Goal: Task Accomplishment & Management: Complete application form

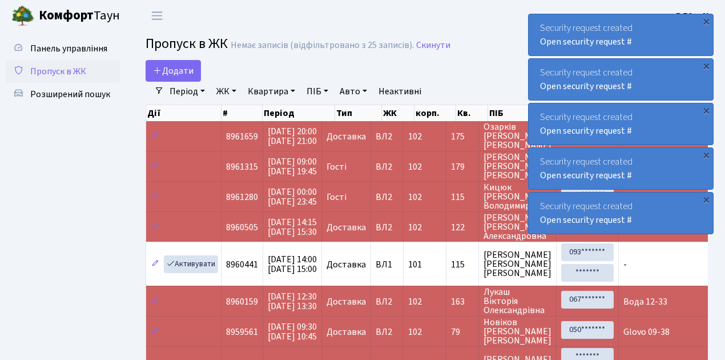
select select "25"
click at [193, 74] on link "Додати" at bounding box center [173, 71] width 55 height 22
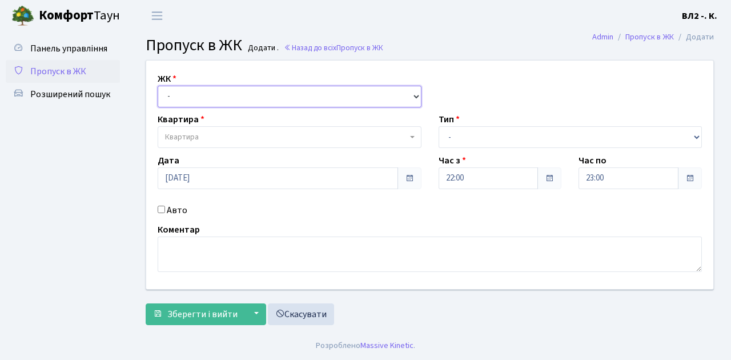
click at [415, 94] on select "- ВЛ1, Ужгородський пров., 4/1 ВЛ2, Голосіївський просп., 76 ВЛ3, пр.Голосіївсь…" at bounding box center [290, 97] width 264 height 22
select select "317"
click at [158, 86] on select "- ВЛ1, Ужгородський пров., 4/1 ВЛ2, Голосіївський просп., 76 ВЛ3, пр.Голосіївсь…" at bounding box center [290, 97] width 264 height 22
select select
click at [410, 134] on span "Квартира" at bounding box center [290, 137] width 264 height 22
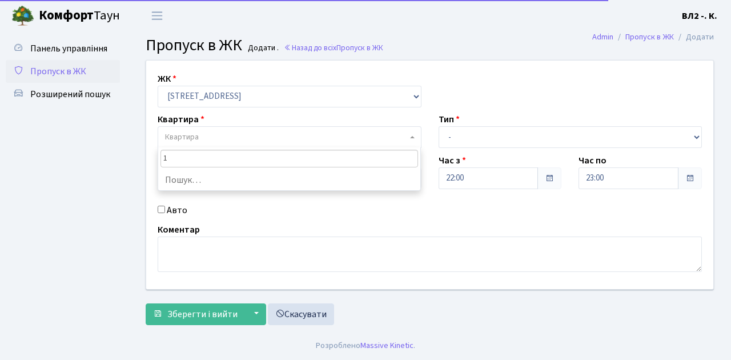
type input "16"
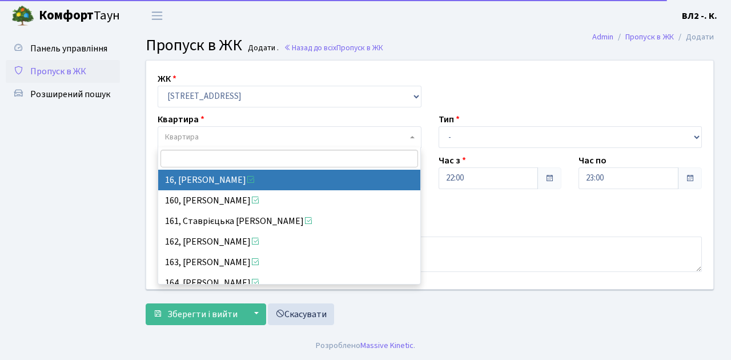
select select "37987"
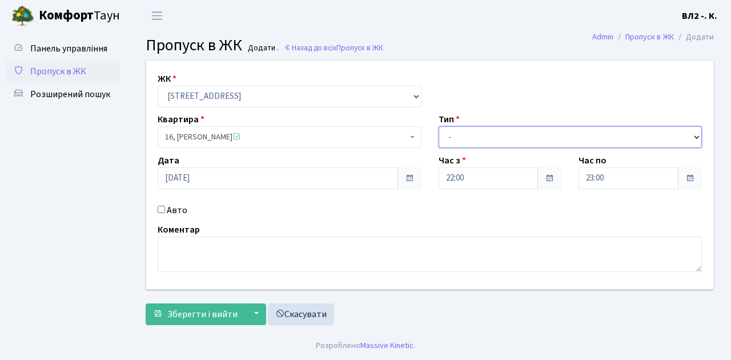
click at [695, 136] on select "- Доставка Таксі Гості Сервіс" at bounding box center [571, 137] width 264 height 22
select select "1"
click at [439, 126] on select "- Доставка Таксі Гості Сервіс" at bounding box center [571, 137] width 264 height 22
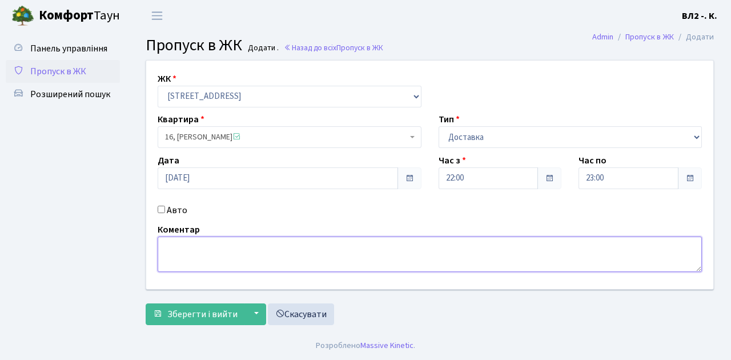
click at [168, 246] on textarea at bounding box center [430, 253] width 544 height 35
type textarea "Loko 22-01"
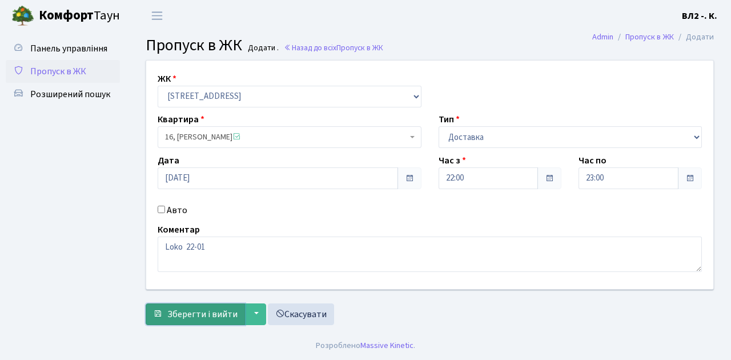
click at [169, 311] on span "Зберегти і вийти" at bounding box center [202, 314] width 70 height 13
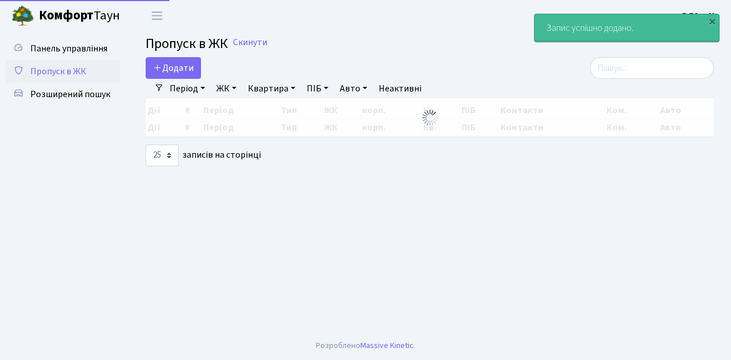
select select "25"
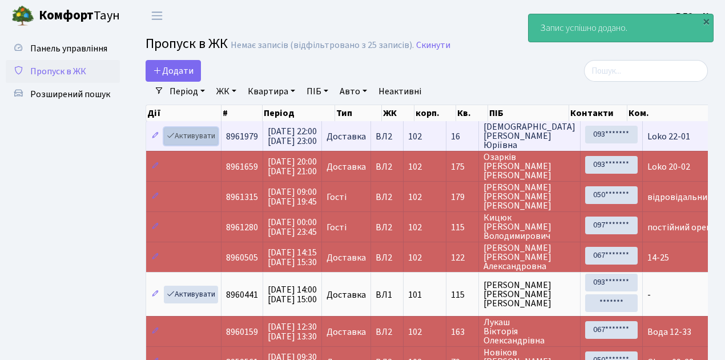
click at [210, 142] on link "Активувати" at bounding box center [191, 136] width 54 height 18
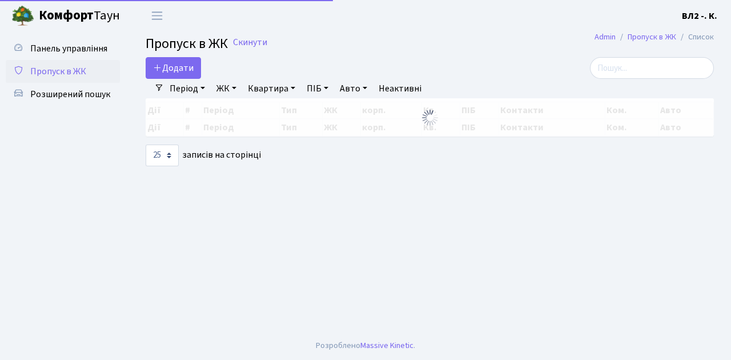
select select "25"
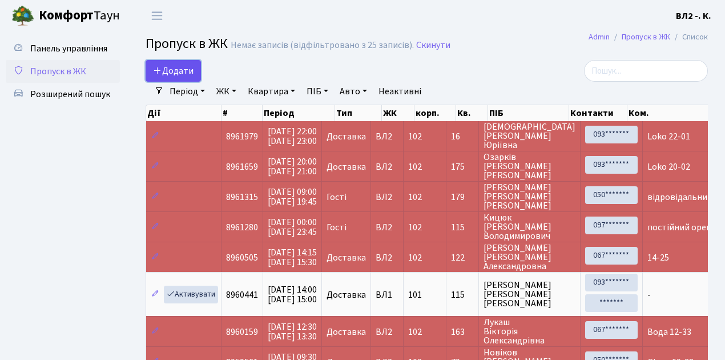
click at [195, 78] on link "Додати" at bounding box center [173, 71] width 55 height 22
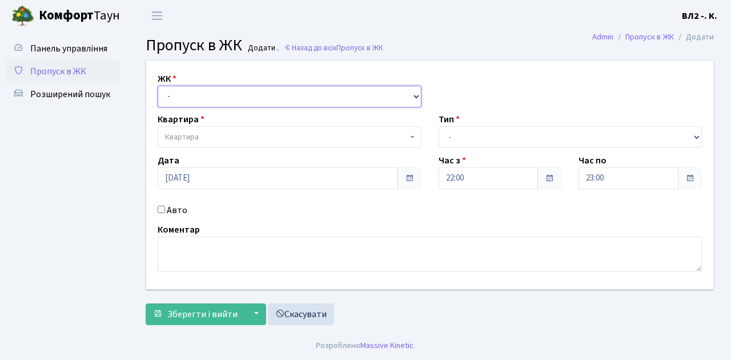
click at [412, 93] on select "- [STREET_ADDRESS][PERSON_NAME]" at bounding box center [290, 97] width 264 height 22
select select "317"
click at [158, 86] on select "- [STREET_ADDRESS][PERSON_NAME]" at bounding box center [290, 97] width 264 height 22
select select
click at [411, 138] on span "Квартира" at bounding box center [290, 137] width 264 height 22
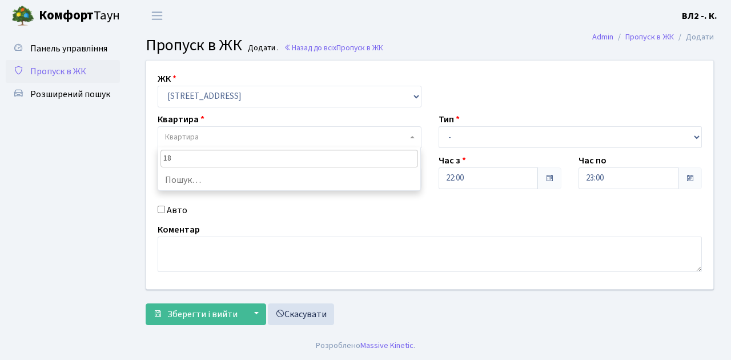
type input "188"
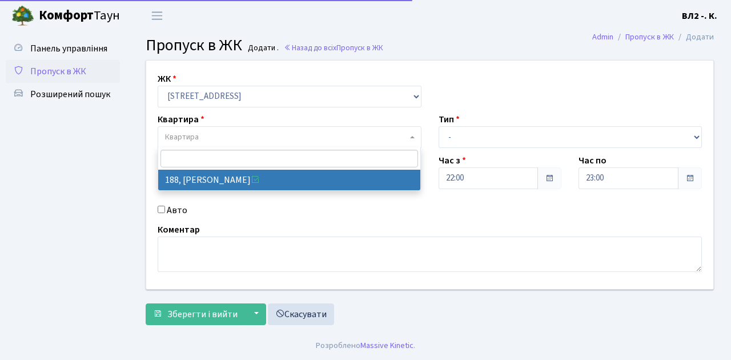
select select "40000"
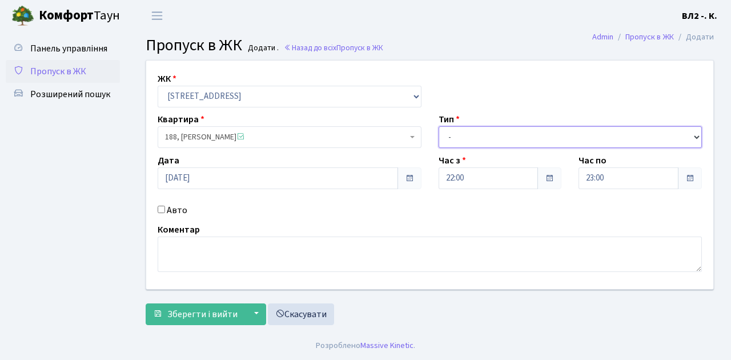
click at [694, 135] on select "- Доставка Таксі Гості Сервіс" at bounding box center [571, 137] width 264 height 22
select select "1"
click at [439, 126] on select "- Доставка Таксі Гості Сервіс" at bounding box center [571, 137] width 264 height 22
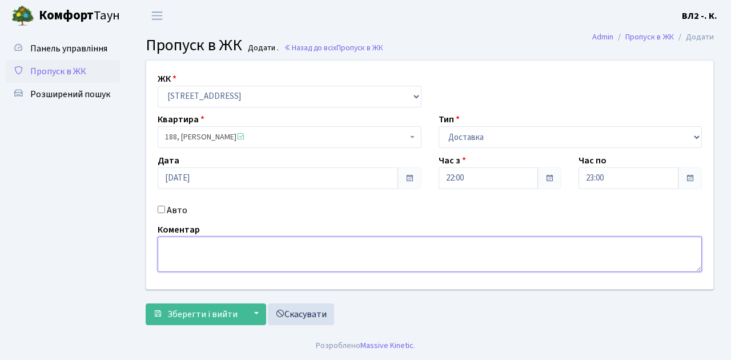
click at [179, 244] on textarea at bounding box center [430, 253] width 544 height 35
type textarea "22-07"
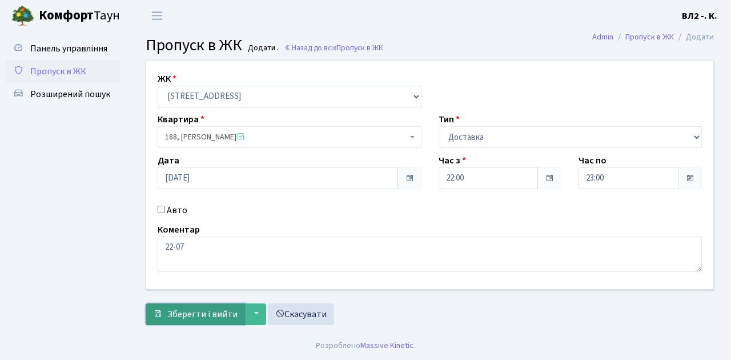
click at [183, 312] on span "Зберегти і вийти" at bounding box center [202, 314] width 70 height 13
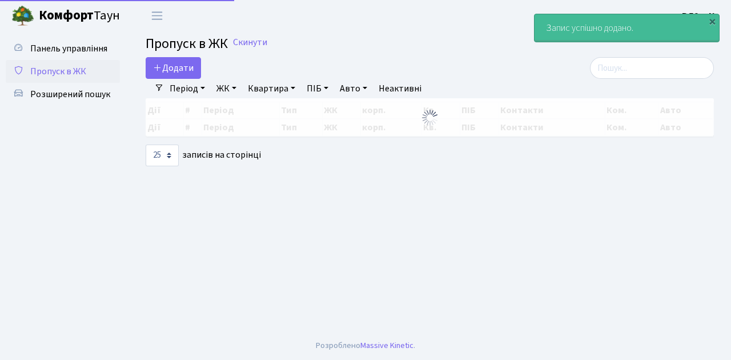
select select "25"
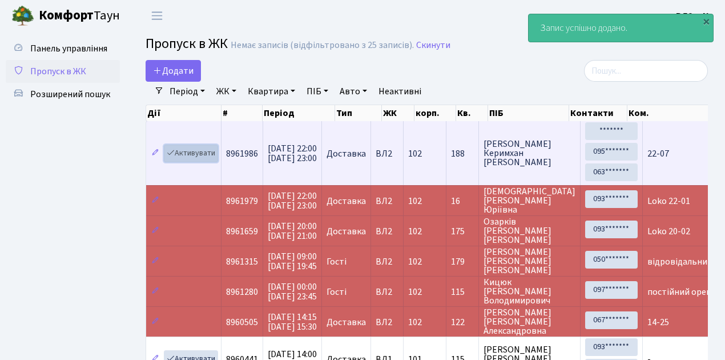
click at [215, 159] on link "Активувати" at bounding box center [191, 154] width 54 height 18
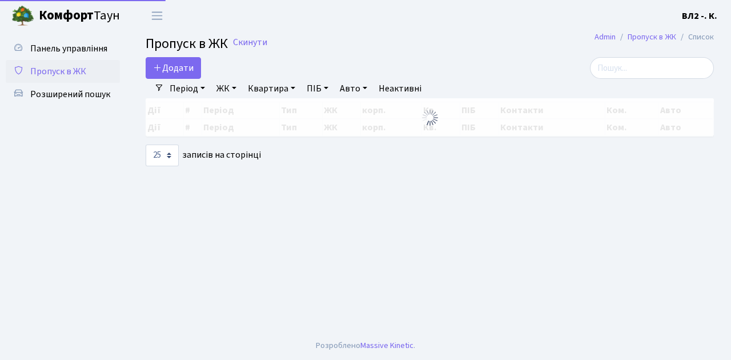
select select "25"
